Goal: Information Seeking & Learning: Learn about a topic

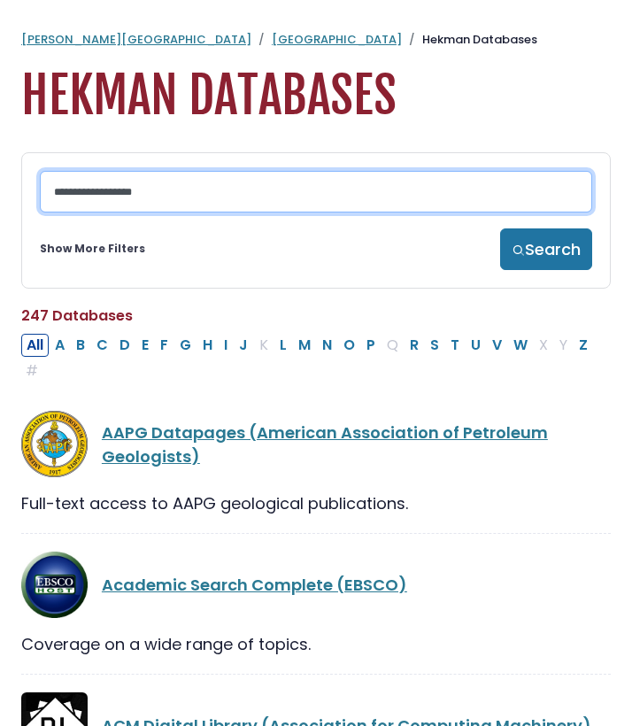
click at [251, 201] on input "Search database by title or keyword" at bounding box center [316, 192] width 552 height 42
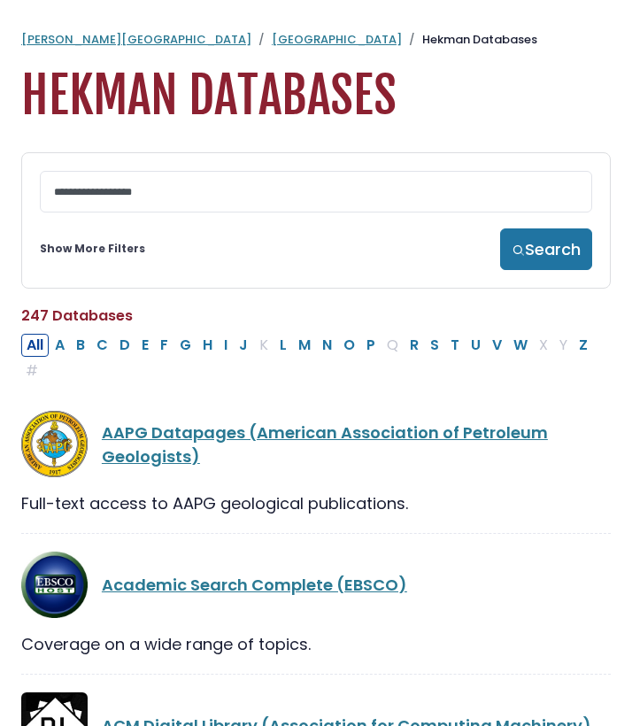
click at [86, 251] on link "Show More Filters" at bounding box center [92, 249] width 105 height 16
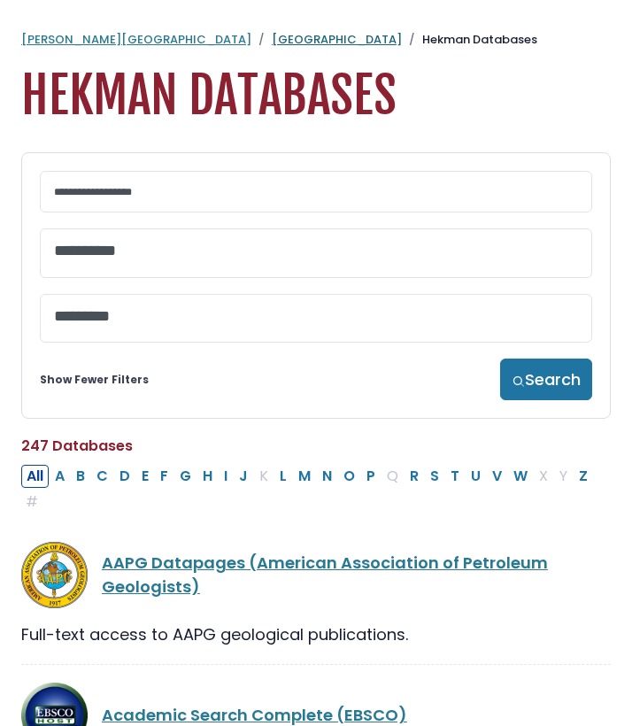
click at [272, 47] on link "[GEOGRAPHIC_DATA]" at bounding box center [337, 39] width 130 height 17
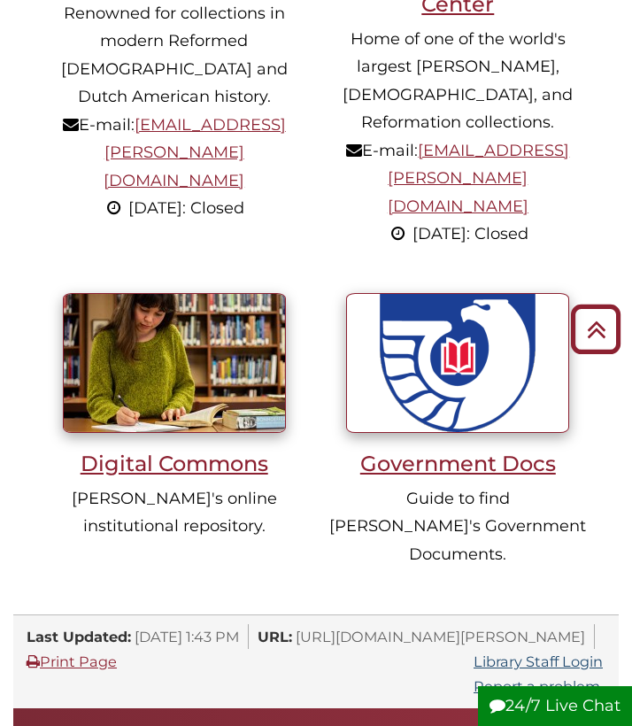
scroll to position [2095, 0]
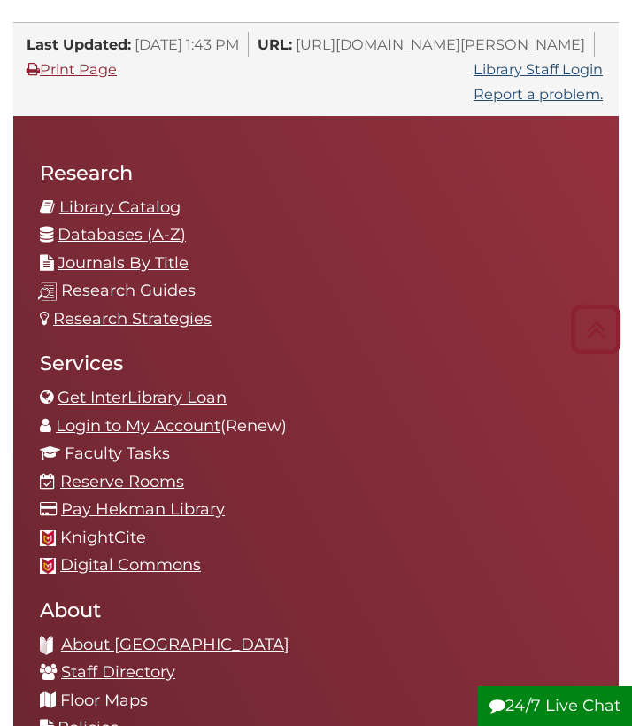
click at [145, 225] on link "Databases (A-Z)" at bounding box center [122, 234] width 128 height 19
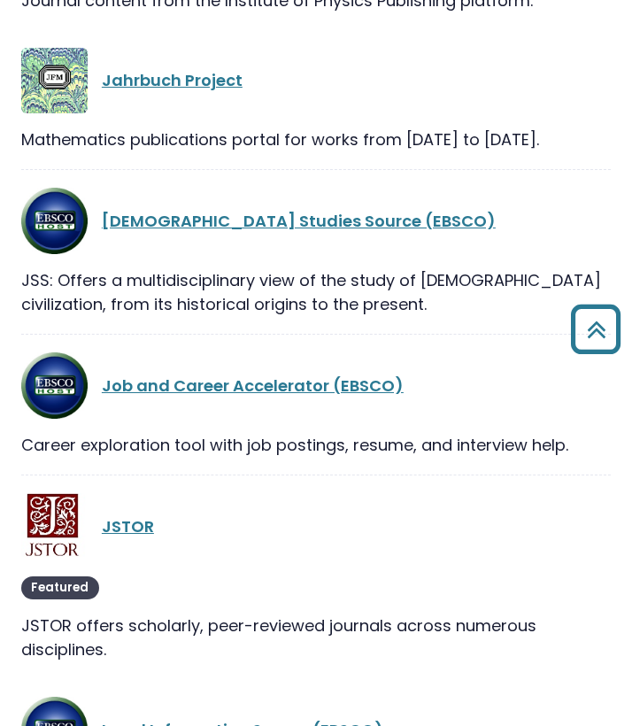
scroll to position [22335, 0]
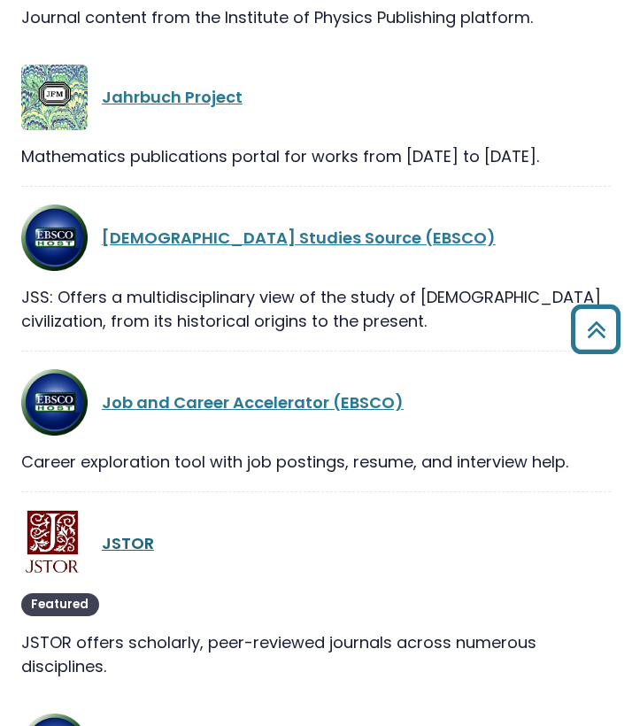
click at [138, 532] on link "JSTOR" at bounding box center [128, 543] width 52 height 22
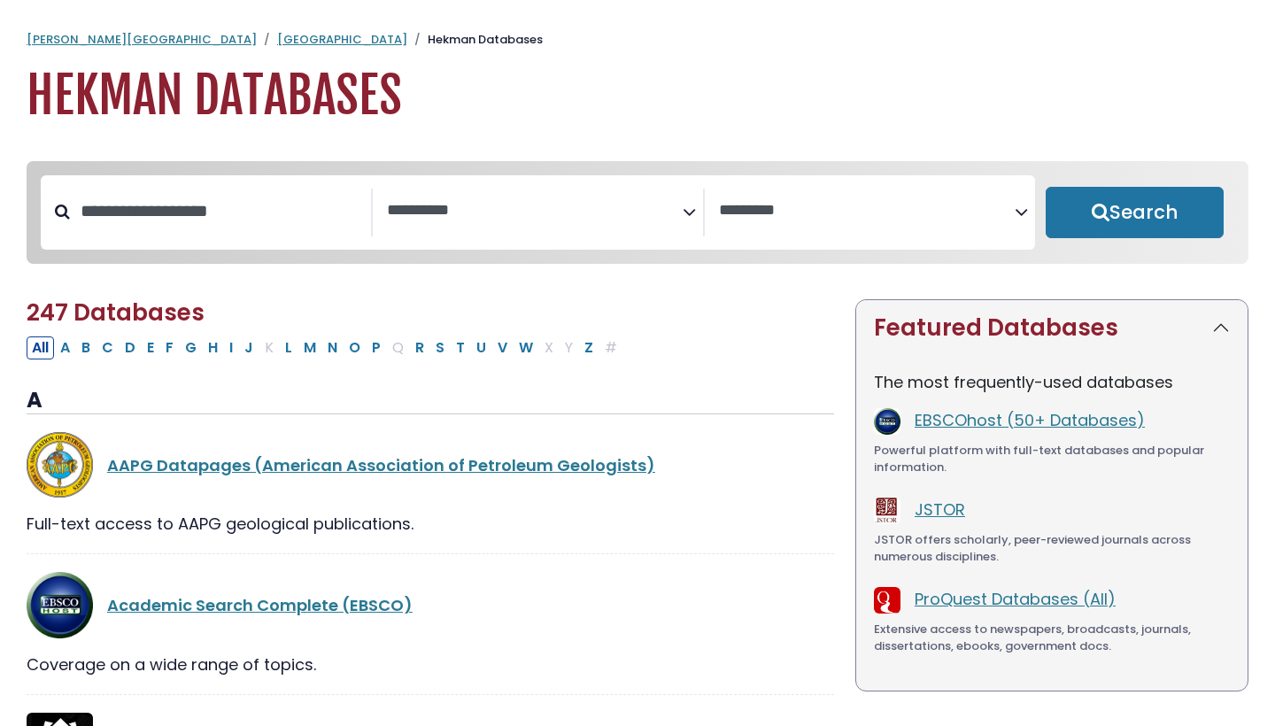
select select "Database Subject Filter"
select select "Database Vendors Filter"
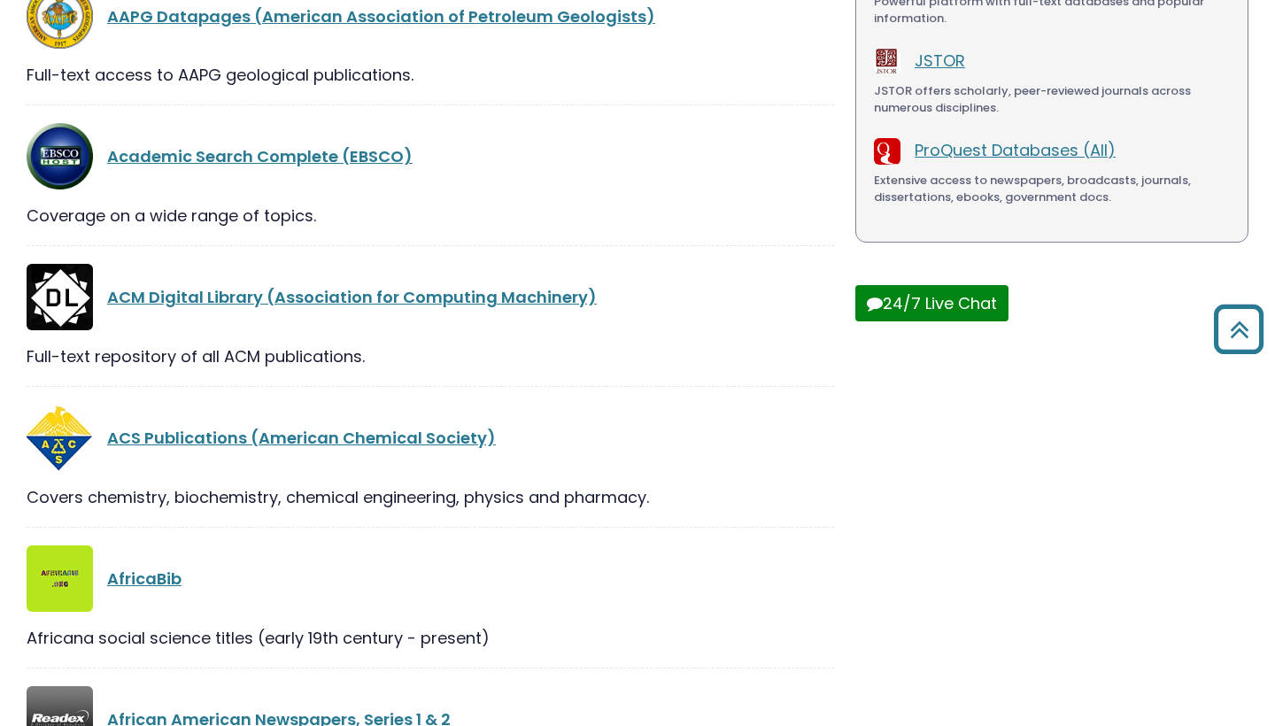
scroll to position [449, 0]
click at [379, 158] on link "Academic Search Complete (EBSCO)" at bounding box center [259, 156] width 305 height 22
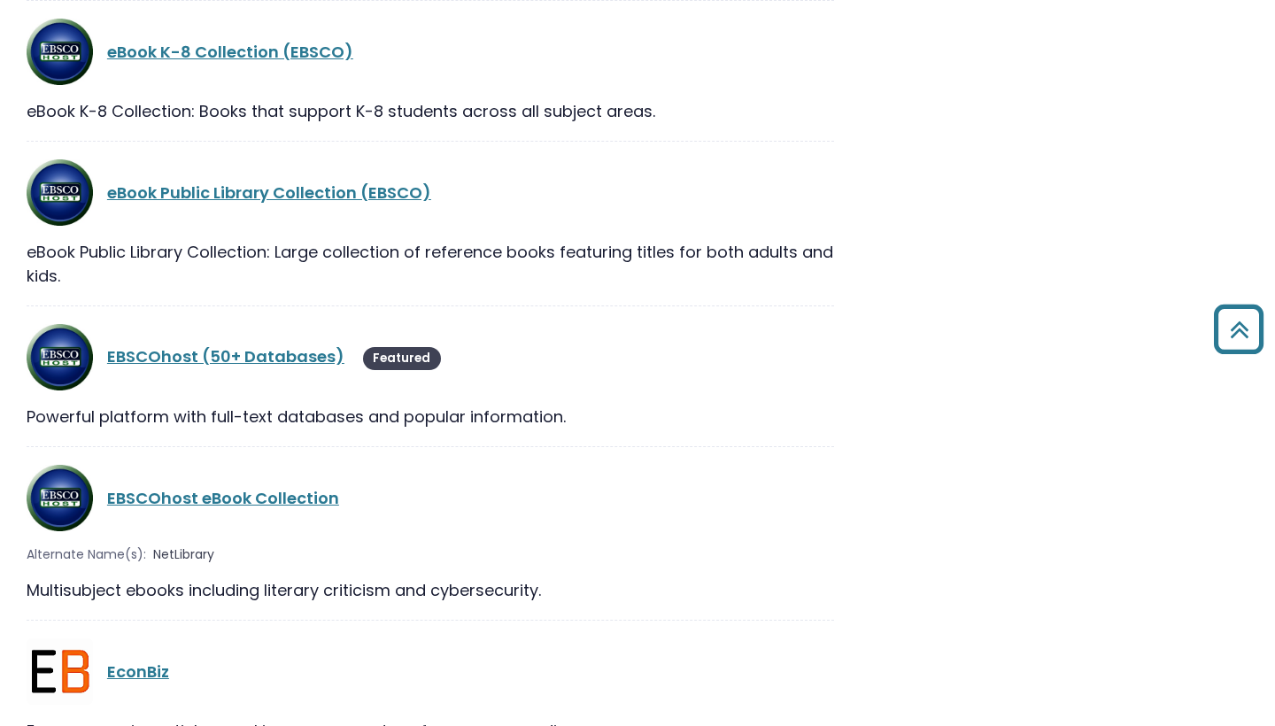
scroll to position [12554, 0]
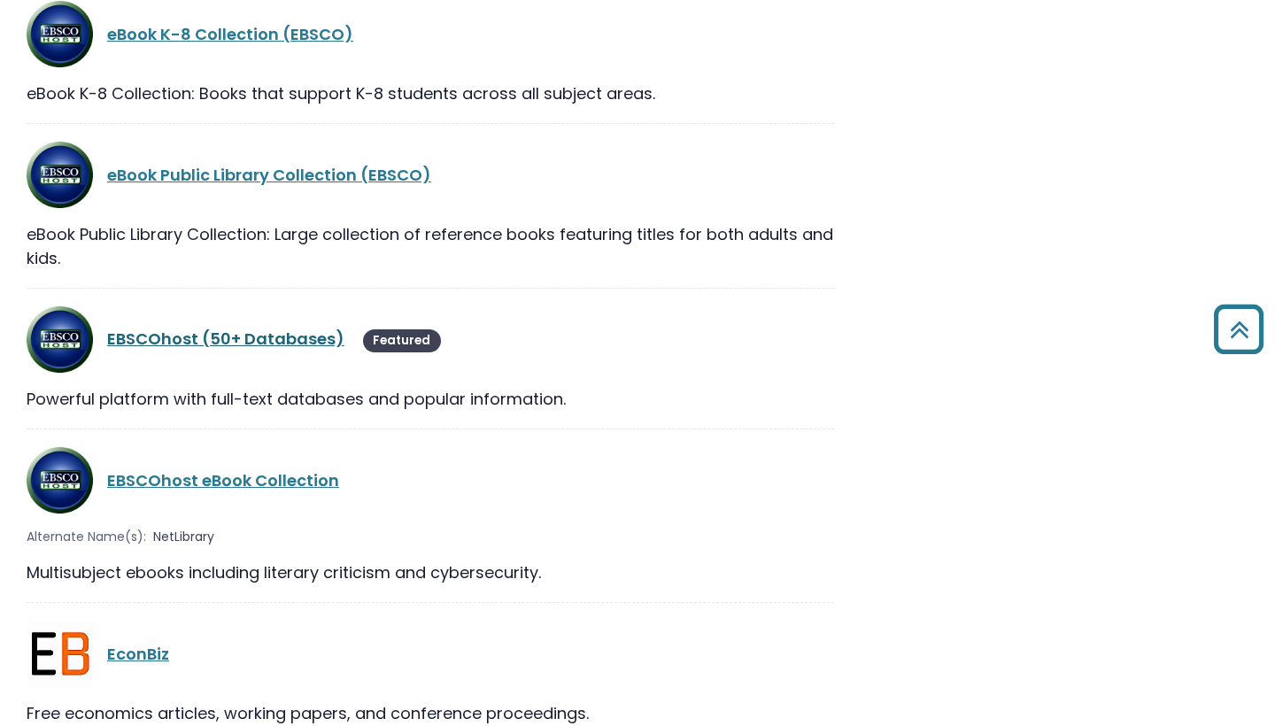
click at [313, 328] on link "EBSCOhost (50+ Databases)" at bounding box center [225, 339] width 237 height 22
